Goal: Transaction & Acquisition: Purchase product/service

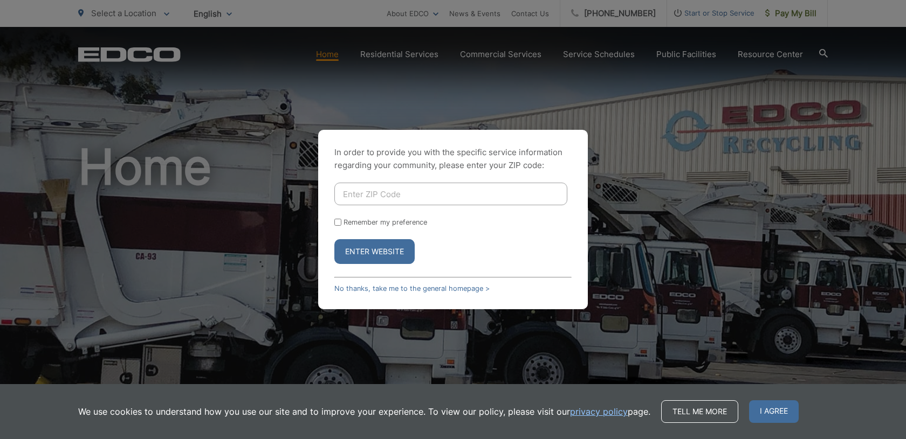
click at [391, 190] on input "Enter ZIP Code" at bounding box center [450, 194] width 233 height 23
type input "92118"
click at [390, 247] on button "Enter Website" at bounding box center [374, 251] width 80 height 25
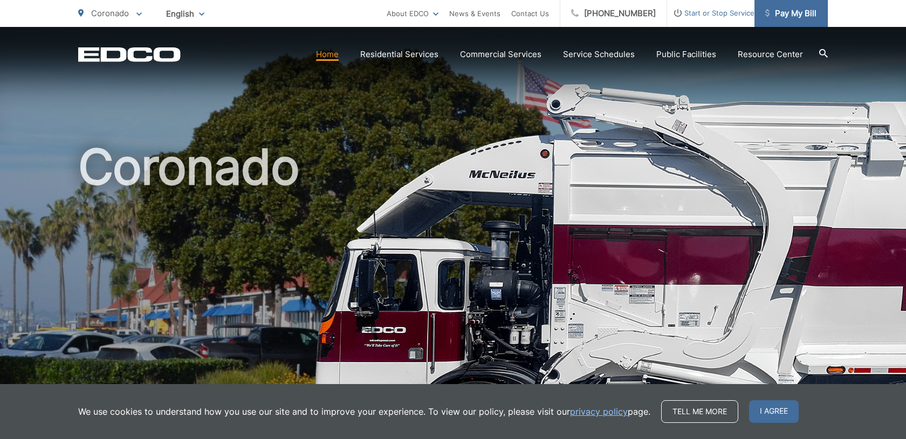
click at [794, 13] on span "Pay My Bill" at bounding box center [790, 13] width 51 height 13
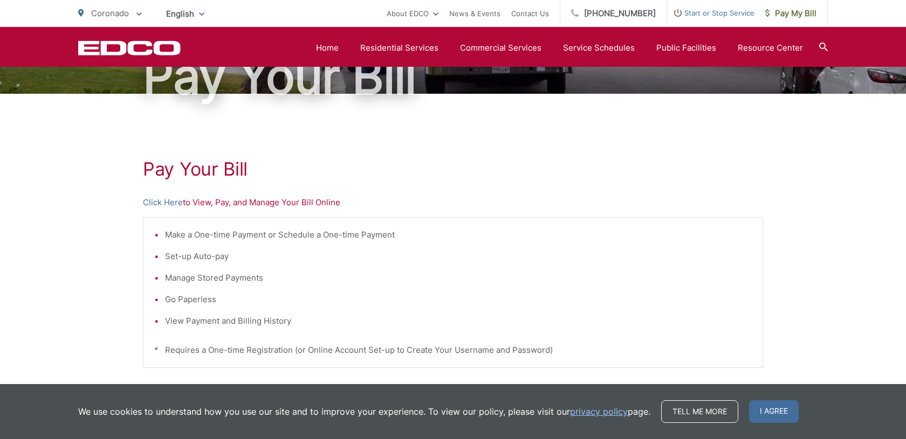
scroll to position [120, 0]
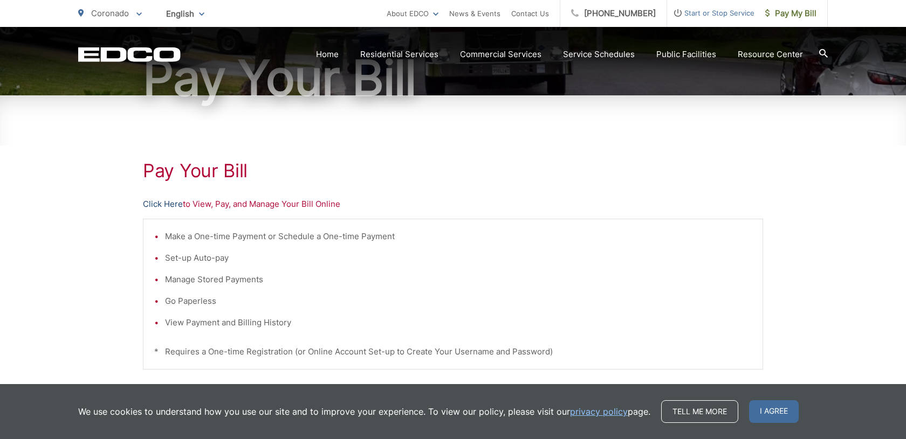
click at [157, 205] on link "Click Here" at bounding box center [163, 204] width 40 height 13
